Goal: Find specific page/section: Find specific page/section

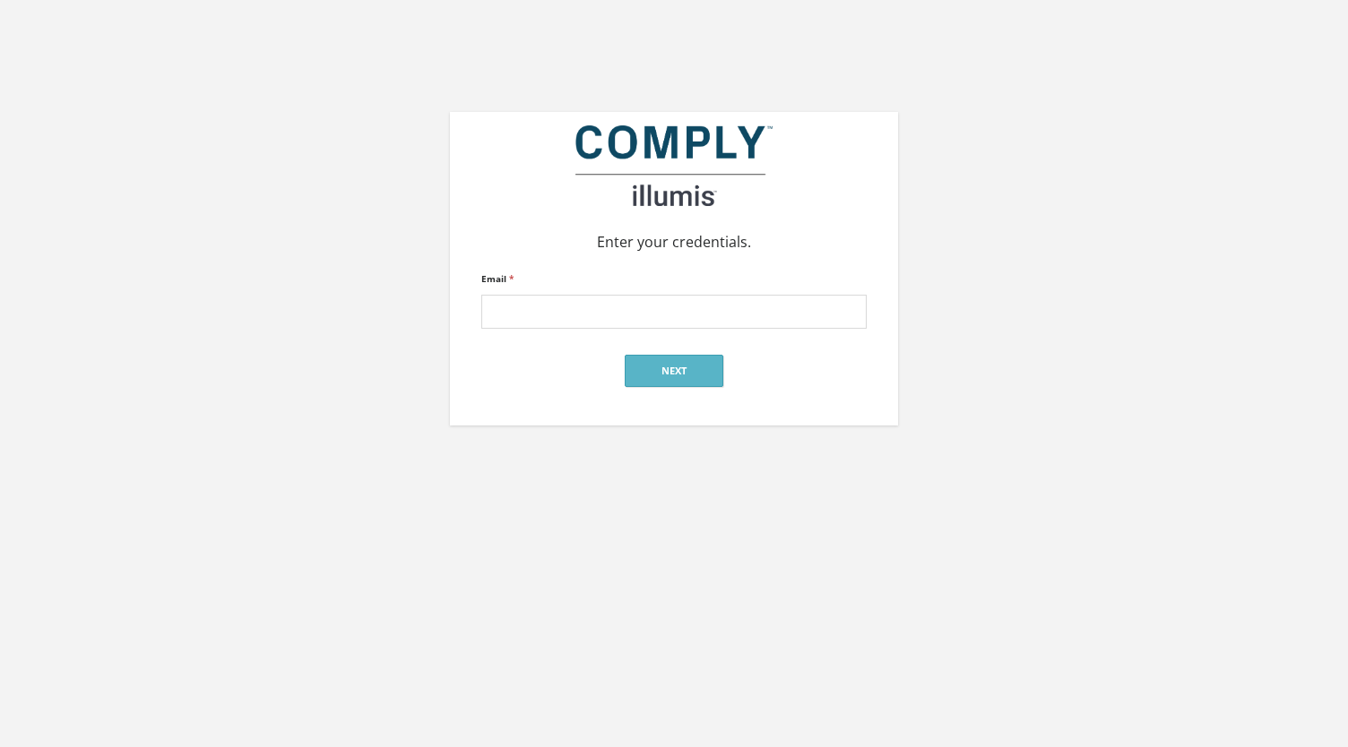
click at [676, 309] on input "Email *" at bounding box center [673, 312] width 385 height 34
type input "[PERSON_NAME][EMAIL_ADDRESS][PERSON_NAME][DOMAIN_NAME]"
click at [676, 369] on button "Next" at bounding box center [673, 371] width 99 height 32
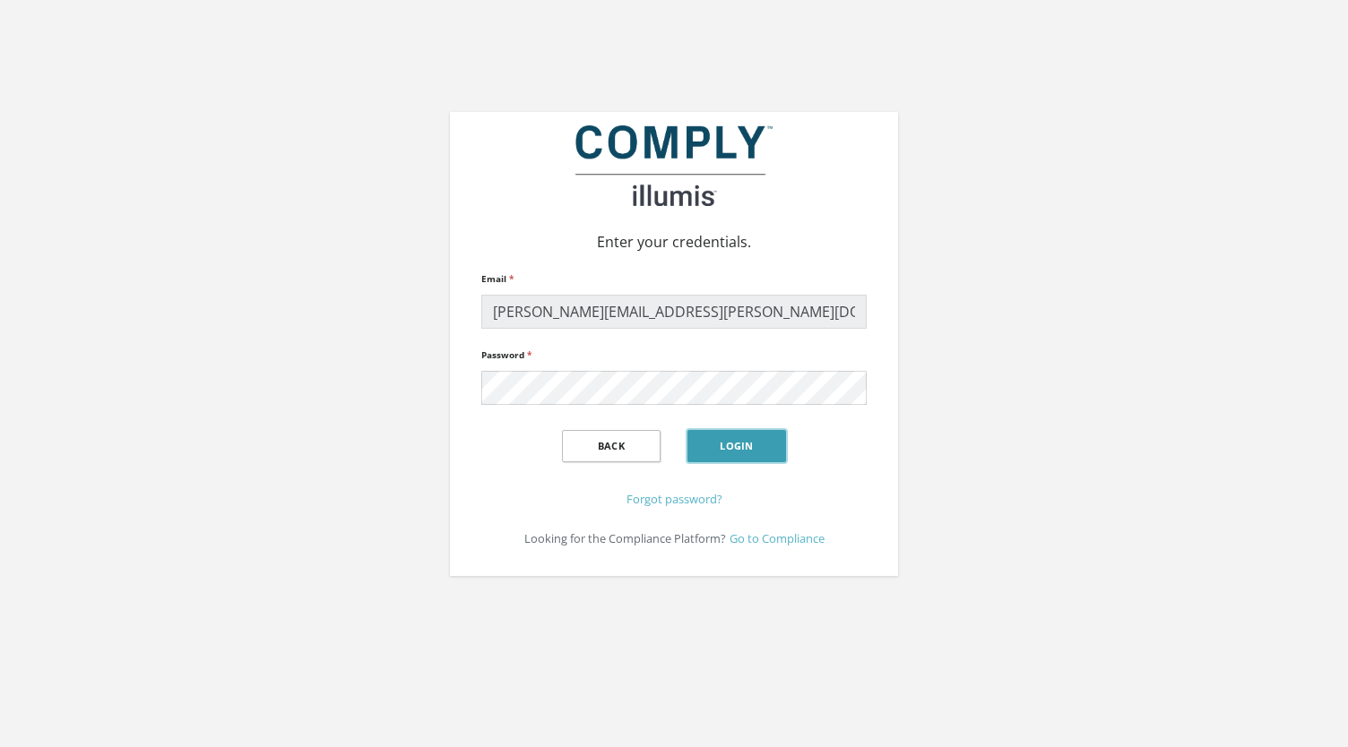
click at [743, 447] on button "Login" at bounding box center [736, 446] width 99 height 32
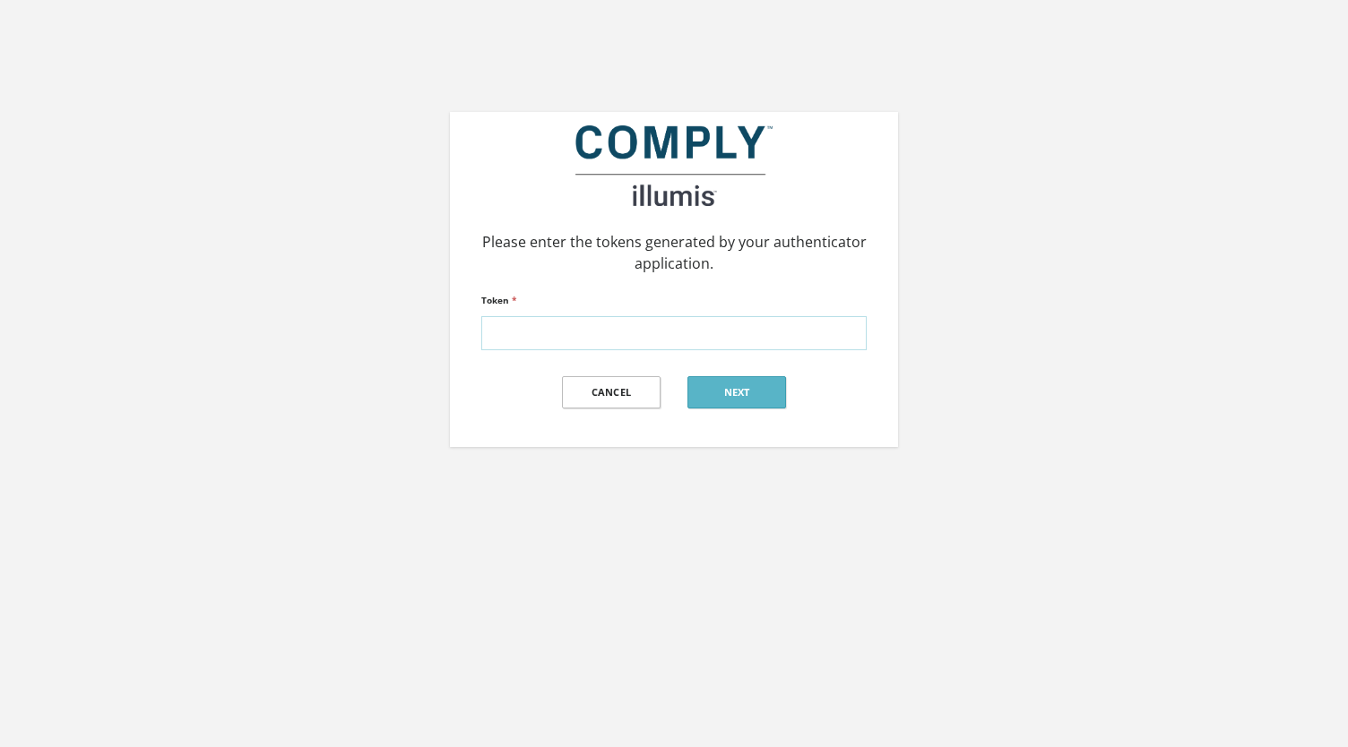
click at [637, 338] on input "Token *" at bounding box center [673, 333] width 385 height 34
type input "447678"
click at [730, 392] on button "Next" at bounding box center [736, 392] width 99 height 32
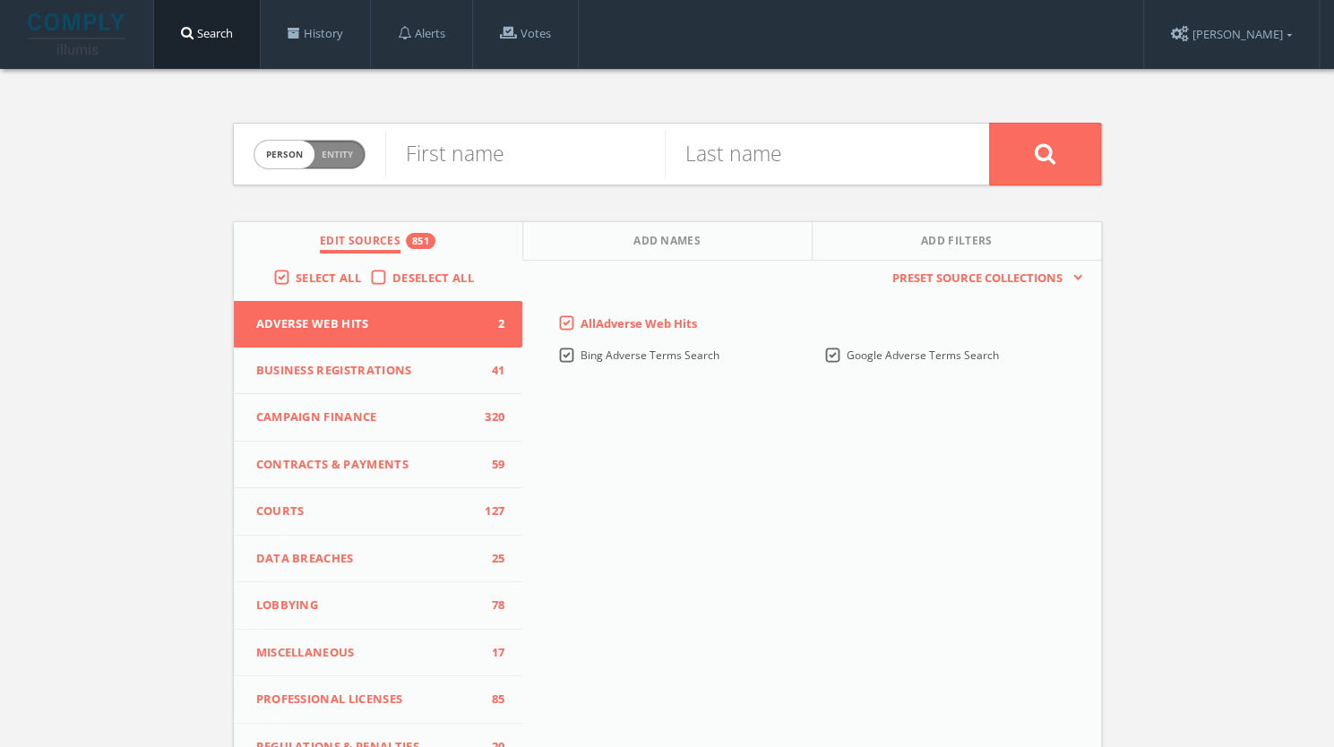
click at [352, 157] on span "Person Entity" at bounding box center [309, 155] width 110 height 28
checkbox input "true"
click at [479, 165] on input "text" at bounding box center [687, 154] width 604 height 47
type input "The Black Coffee Company"
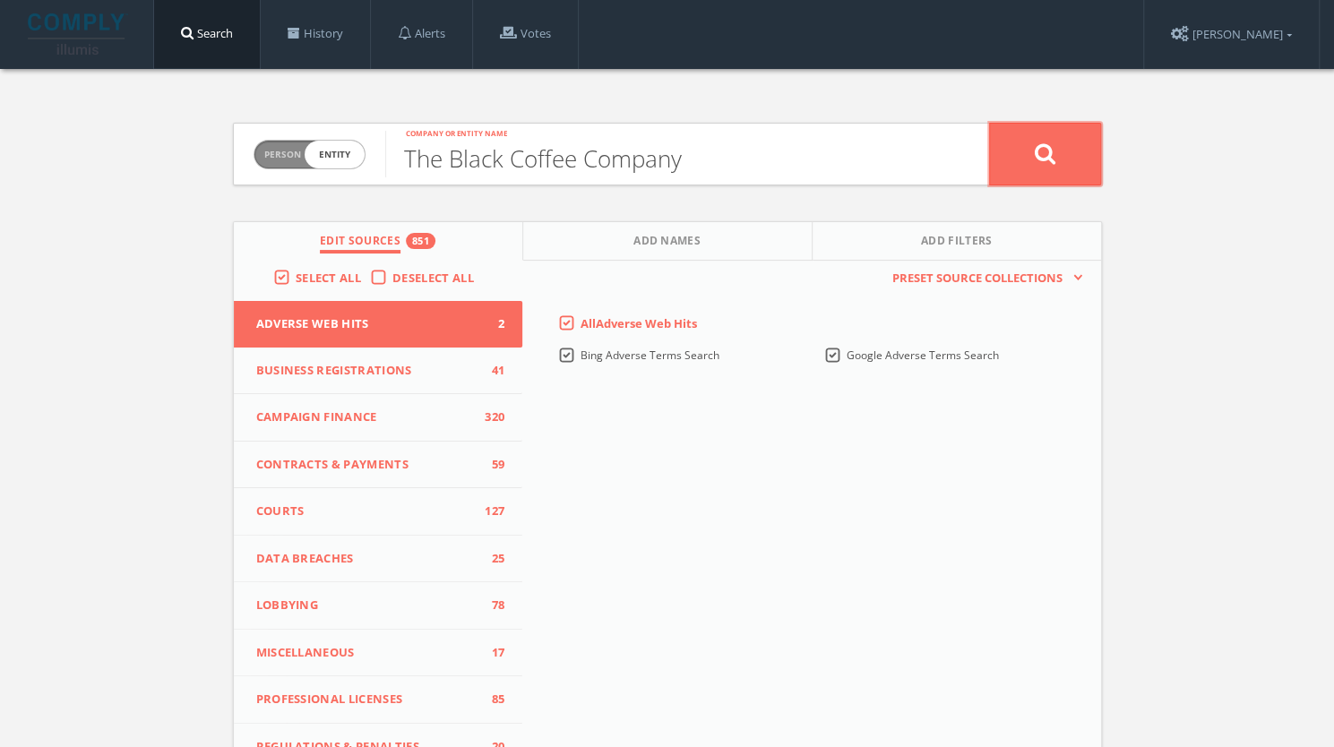
click at [1007, 165] on button at bounding box center [1045, 154] width 112 height 63
